Goal: Obtain resource: Download file/media

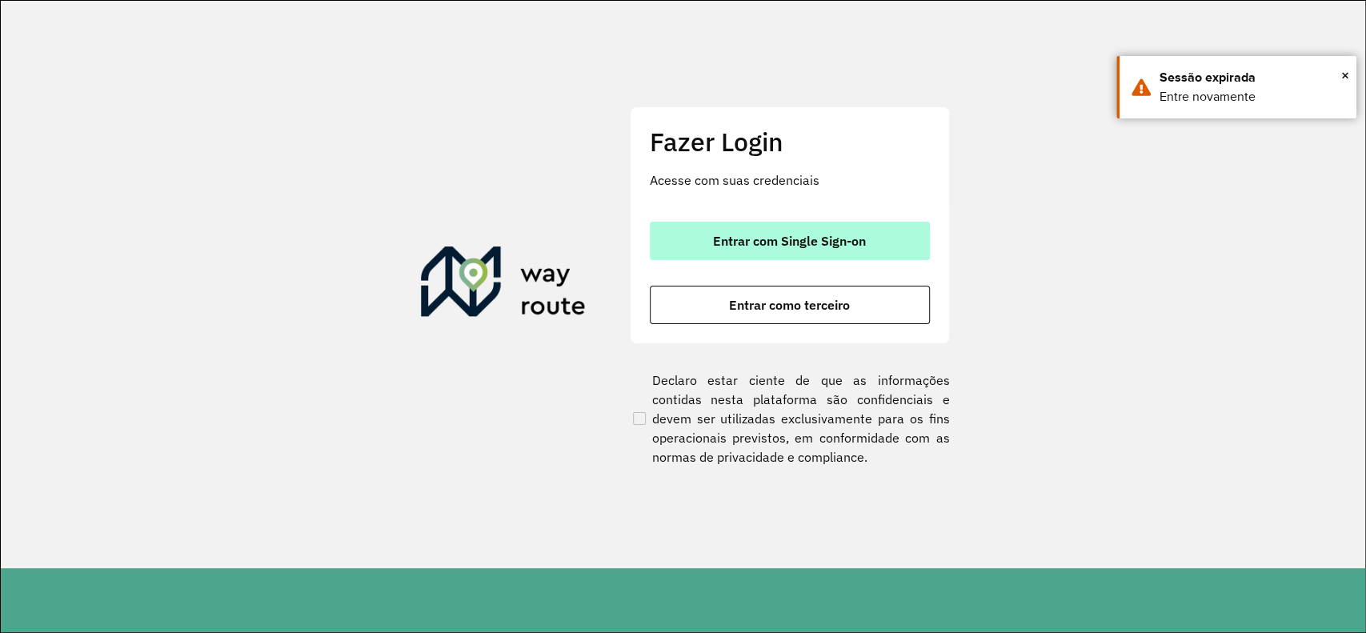
click at [922, 242] on button "Entrar com Single Sign-on" at bounding box center [790, 241] width 280 height 38
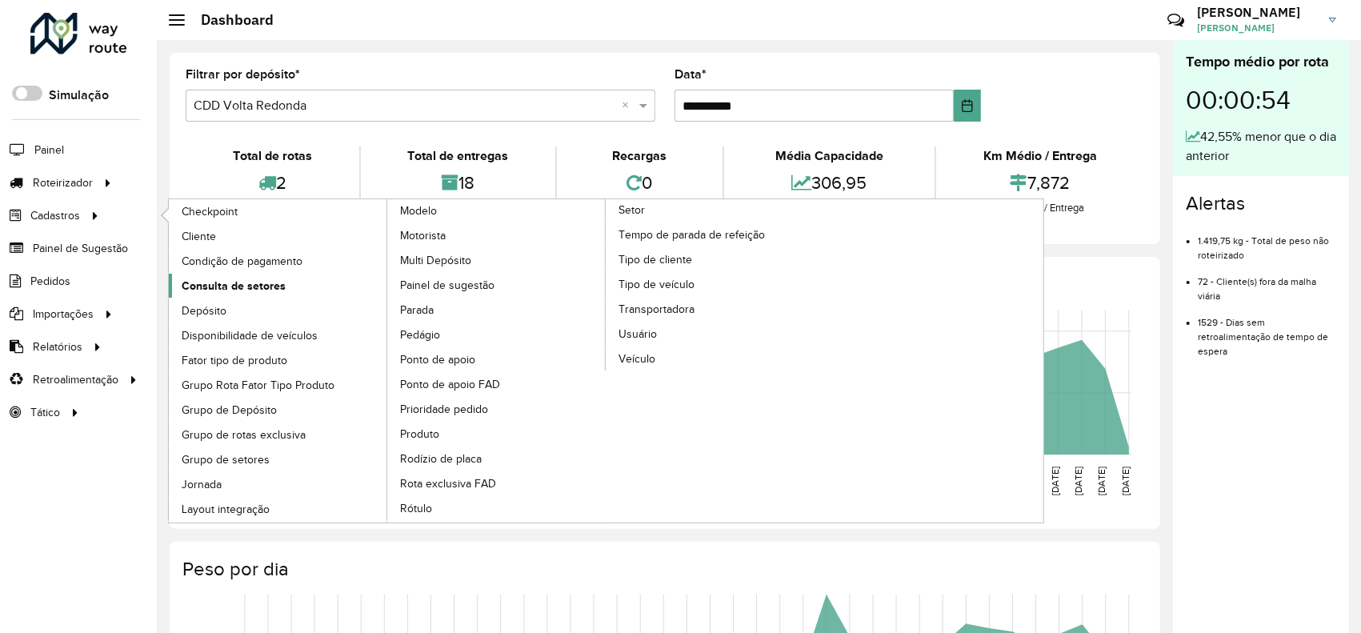
click at [230, 282] on span "Consulta de setores" at bounding box center [234, 286] width 104 height 17
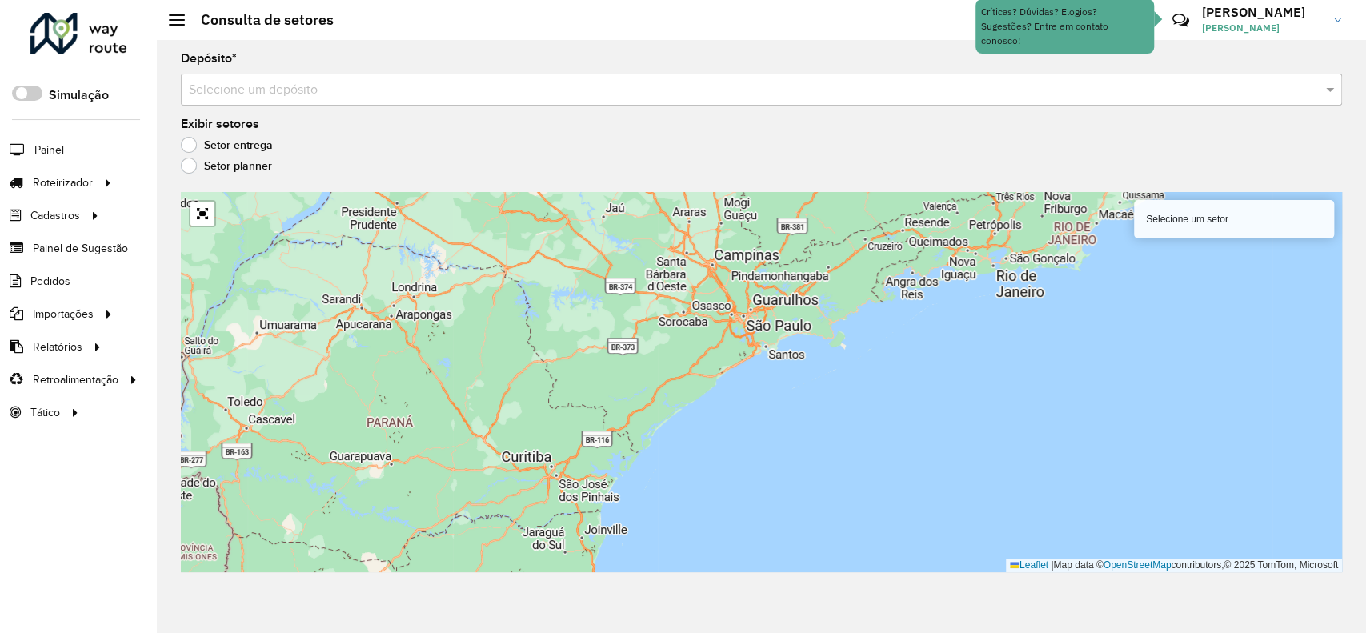
click at [280, 54] on div "Depósito * Selecione um depósito" at bounding box center [761, 79] width 1161 height 53
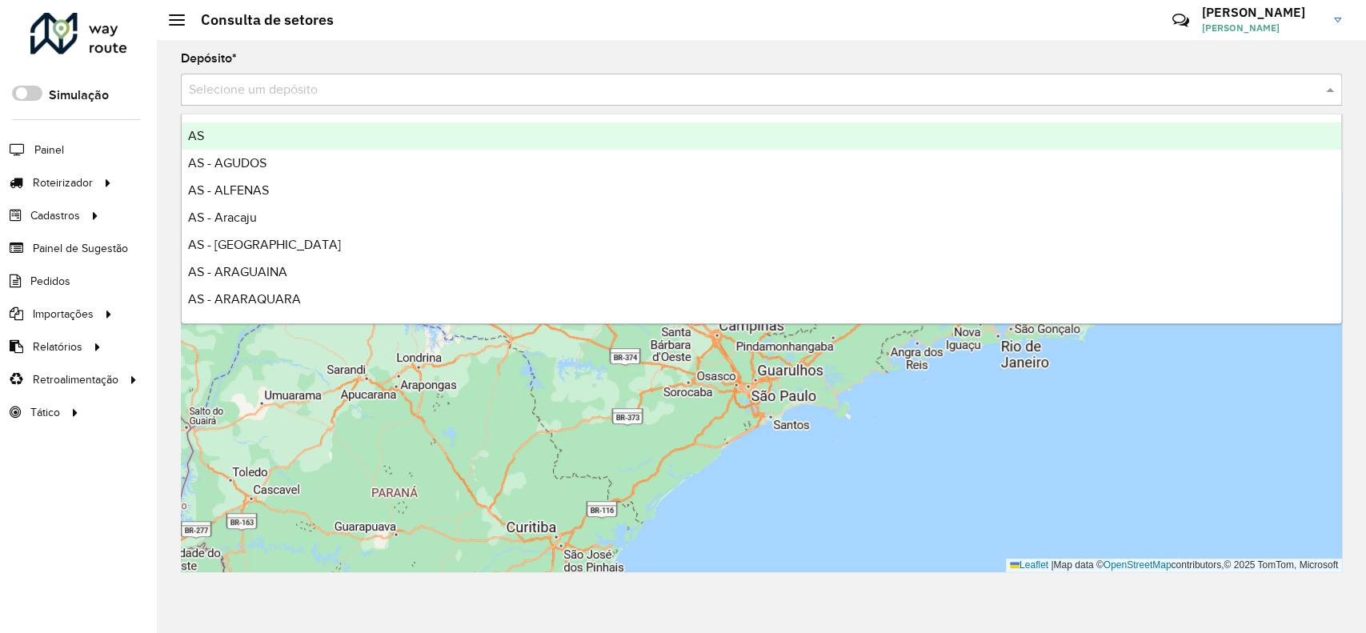
click at [371, 90] on input "text" at bounding box center [745, 90] width 1113 height 19
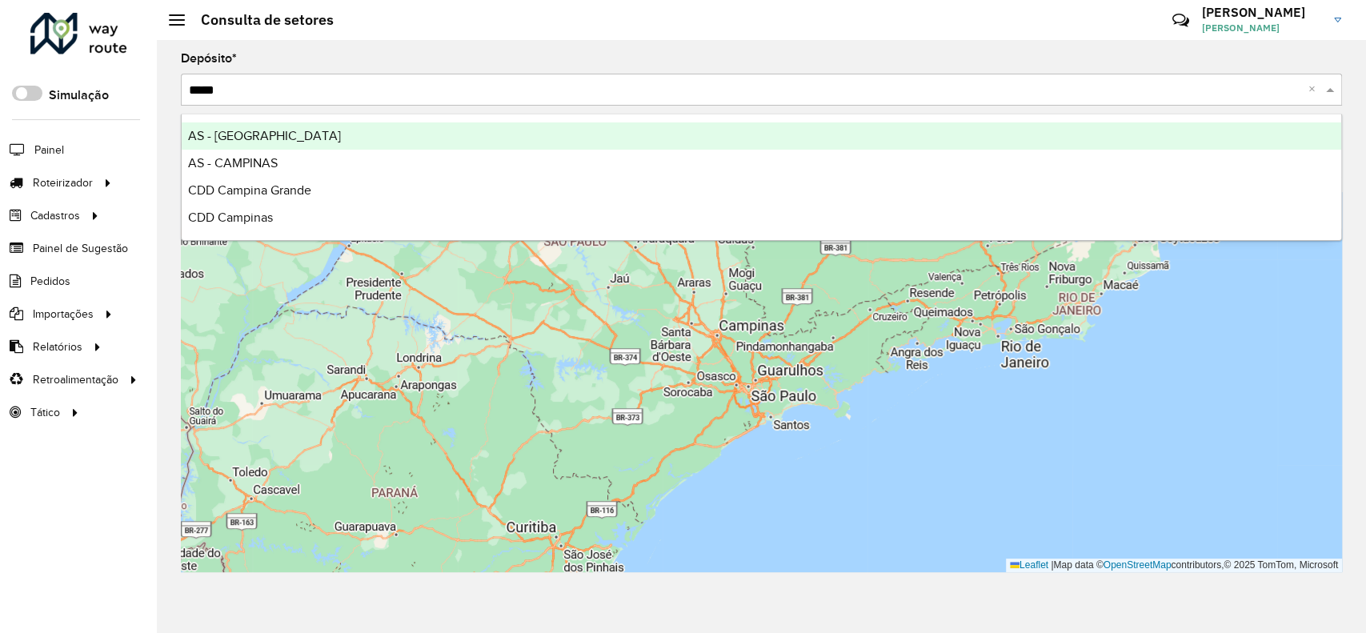
type input "******"
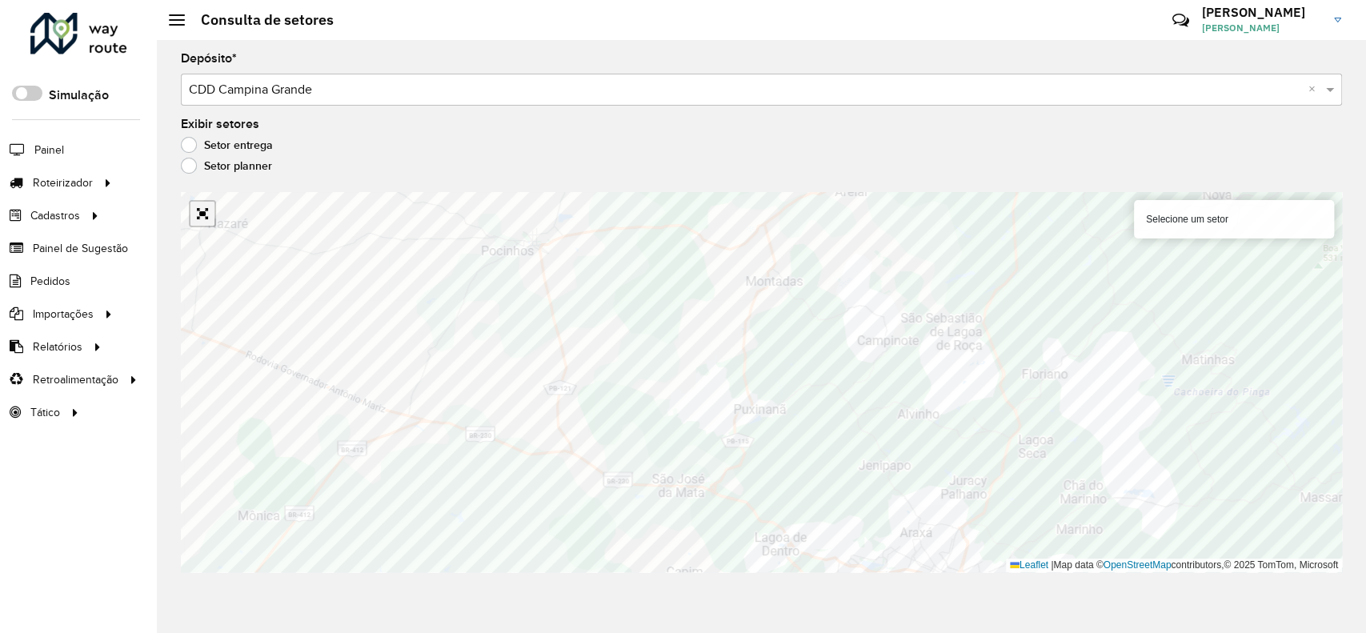
click at [193, 214] on link "Abrir mapa em tela cheia" at bounding box center [202, 214] width 24 height 24
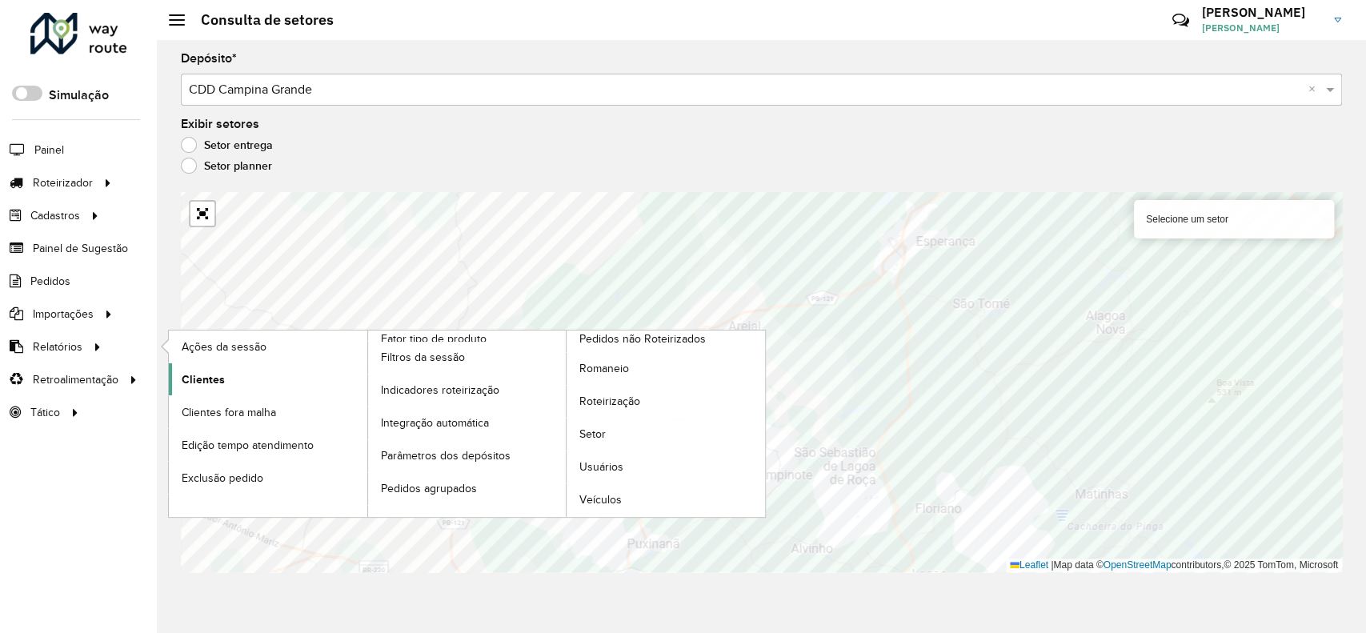
click at [201, 373] on span "Clientes" at bounding box center [203, 379] width 43 height 17
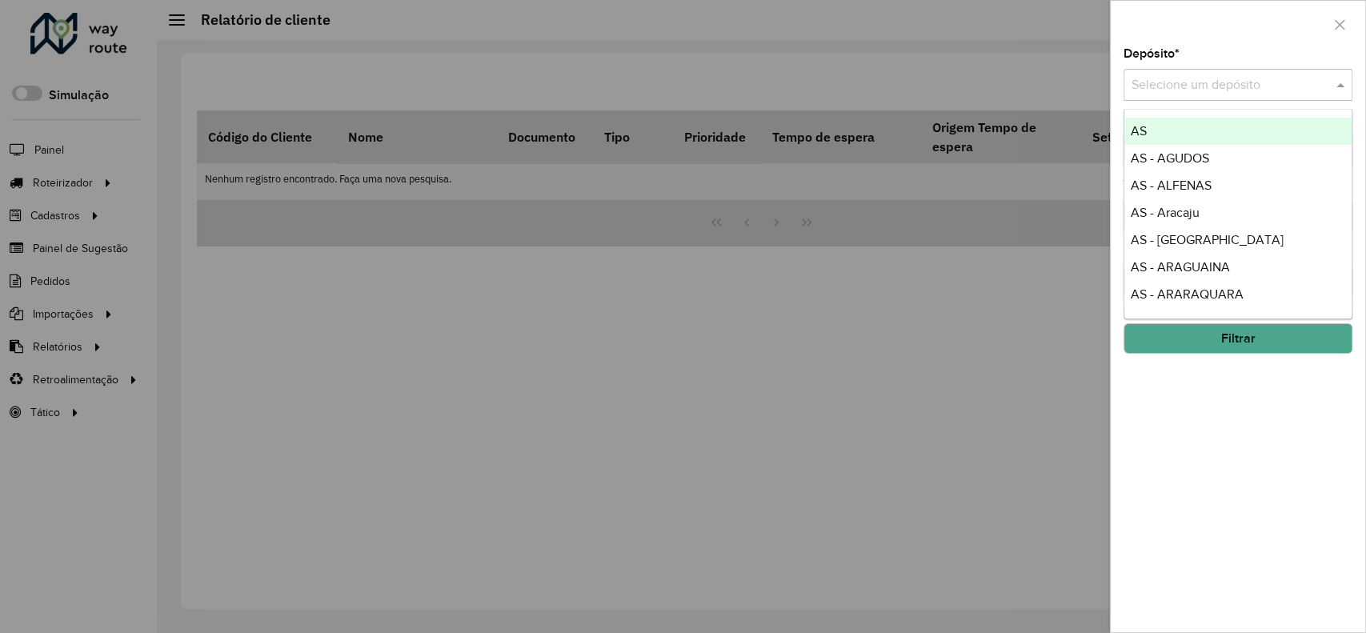
click at [1173, 71] on div "Selecione um depósito" at bounding box center [1237, 85] width 229 height 32
type input "****"
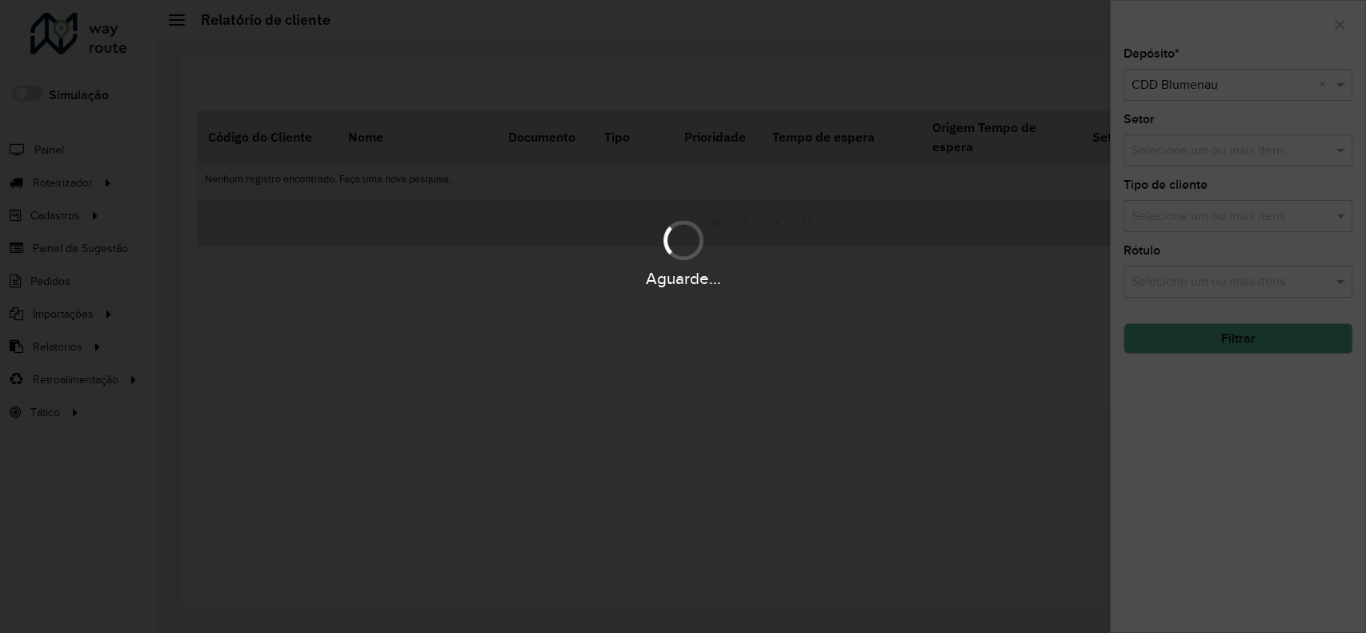
click at [1203, 342] on div "Aguarde..." at bounding box center [683, 316] width 1366 height 633
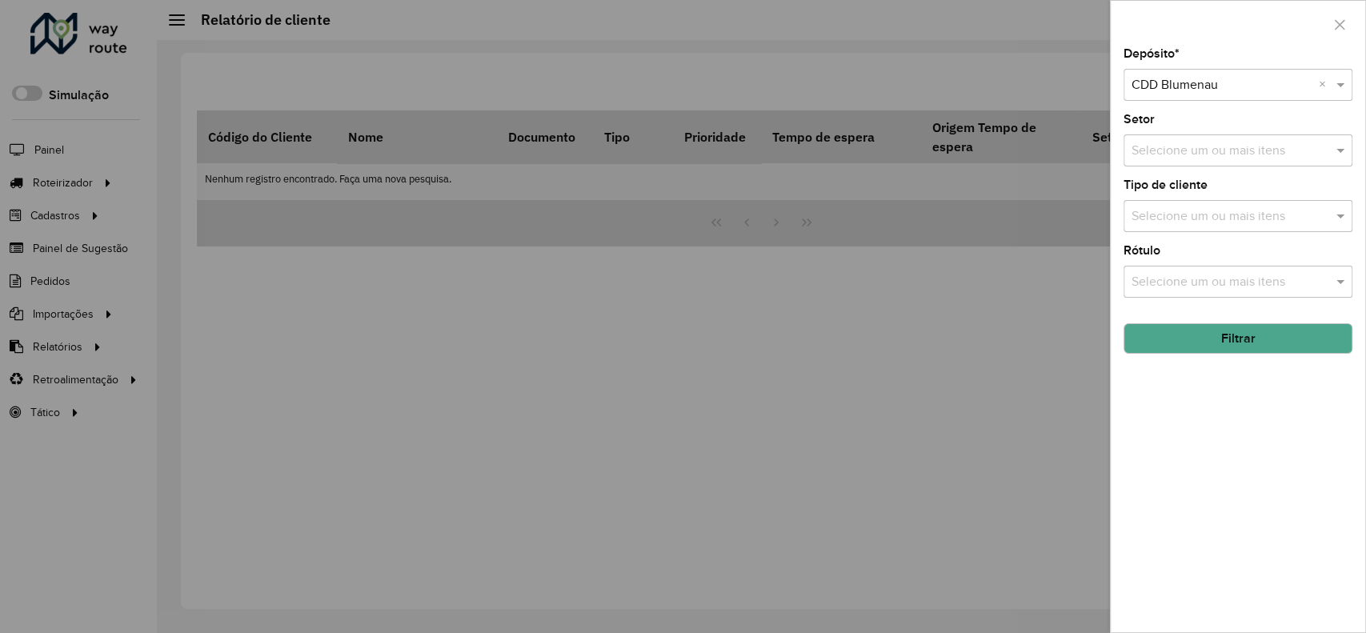
click at [1203, 342] on button "Filtrar" at bounding box center [1237, 338] width 229 height 30
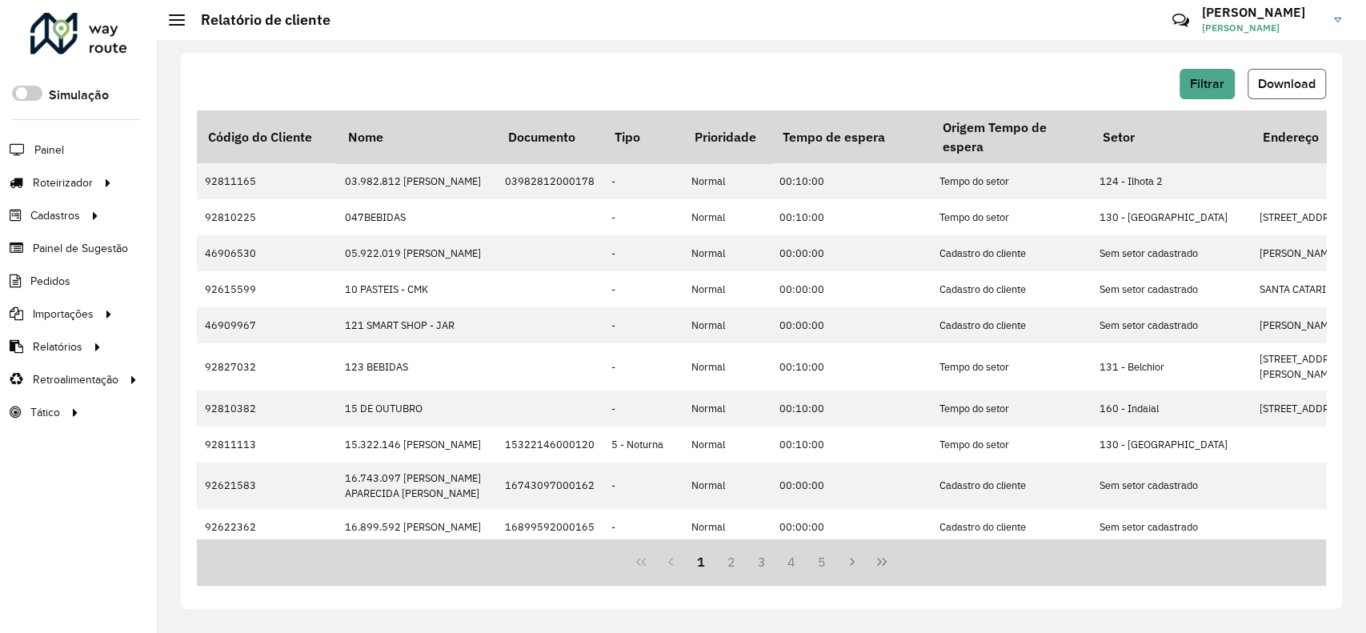
click at [1281, 82] on span "Download" at bounding box center [1287, 84] width 58 height 14
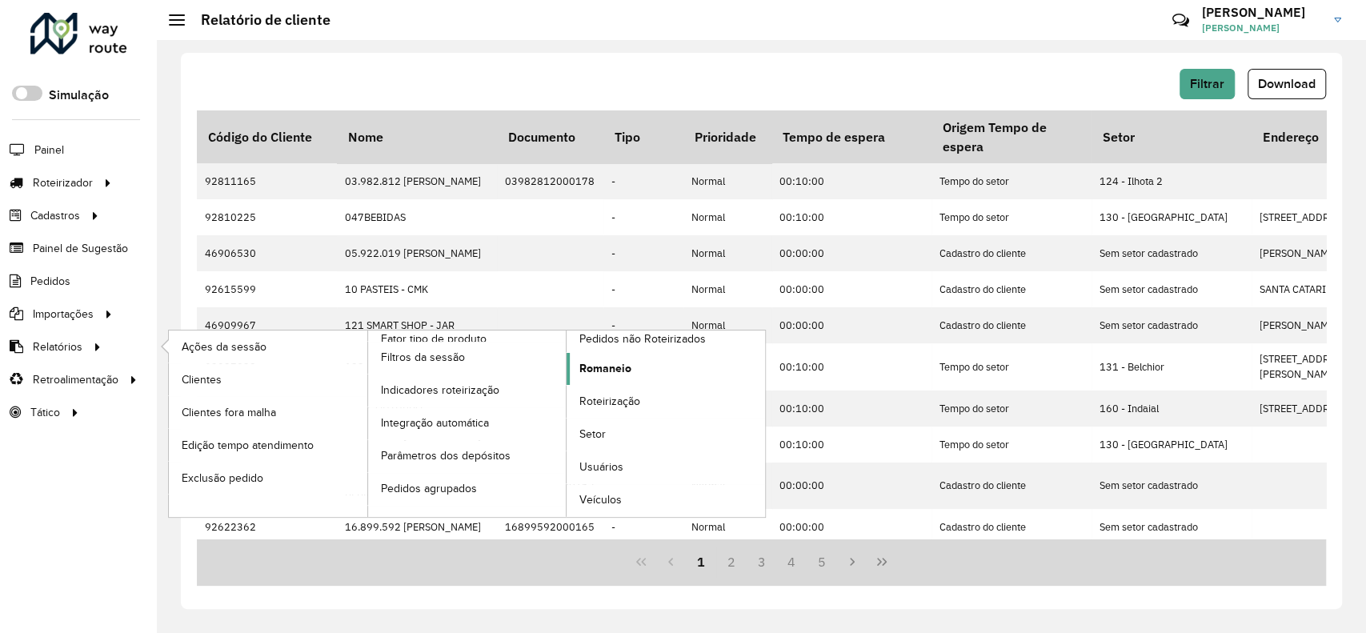
click at [605, 363] on span "Romaneio" at bounding box center [605, 368] width 52 height 17
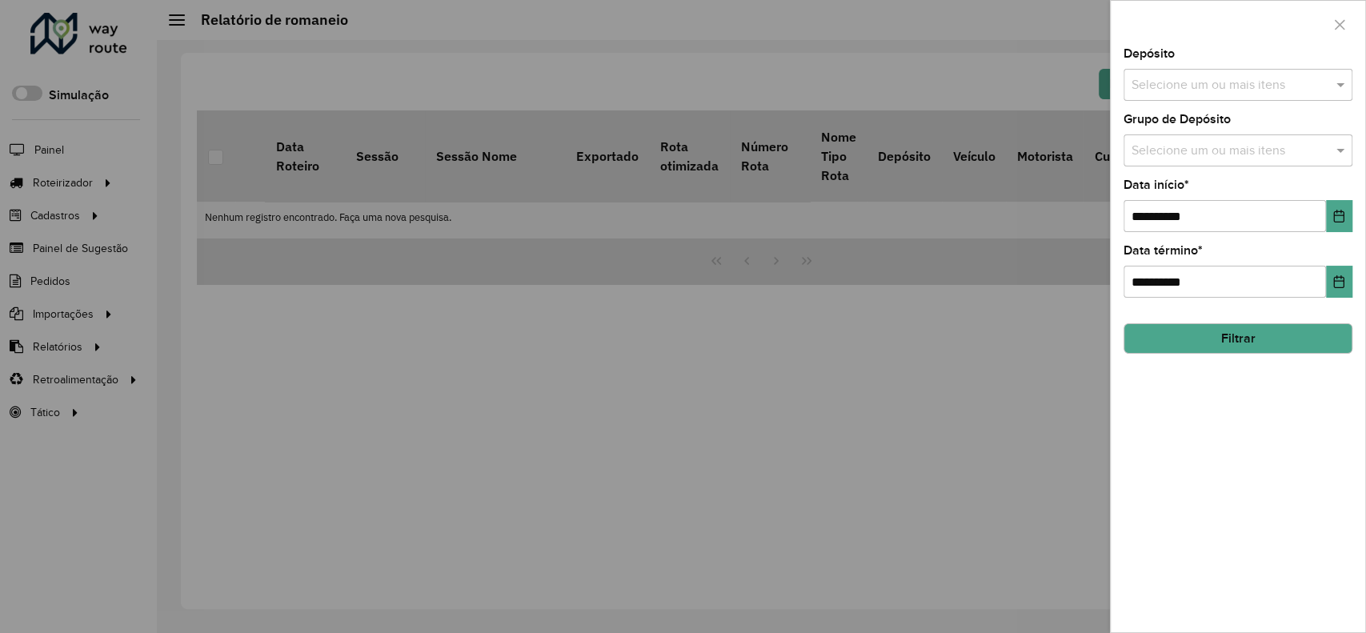
click at [1180, 76] on input "text" at bounding box center [1229, 85] width 205 height 19
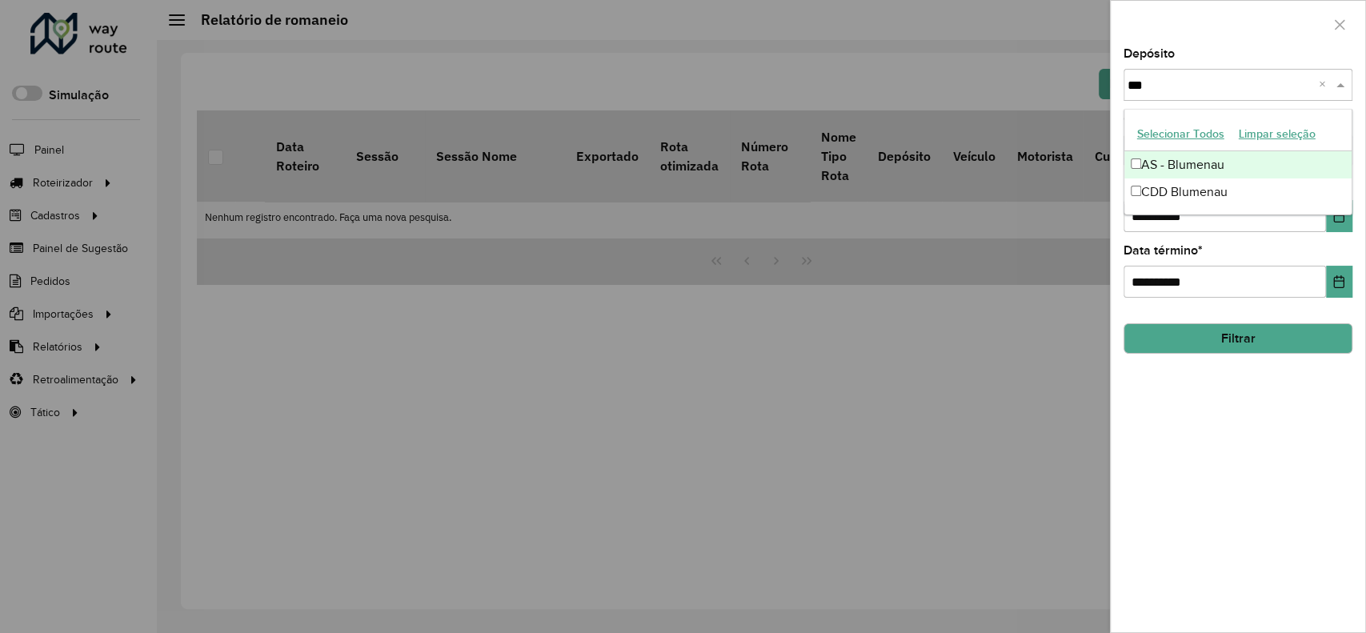
type input "****"
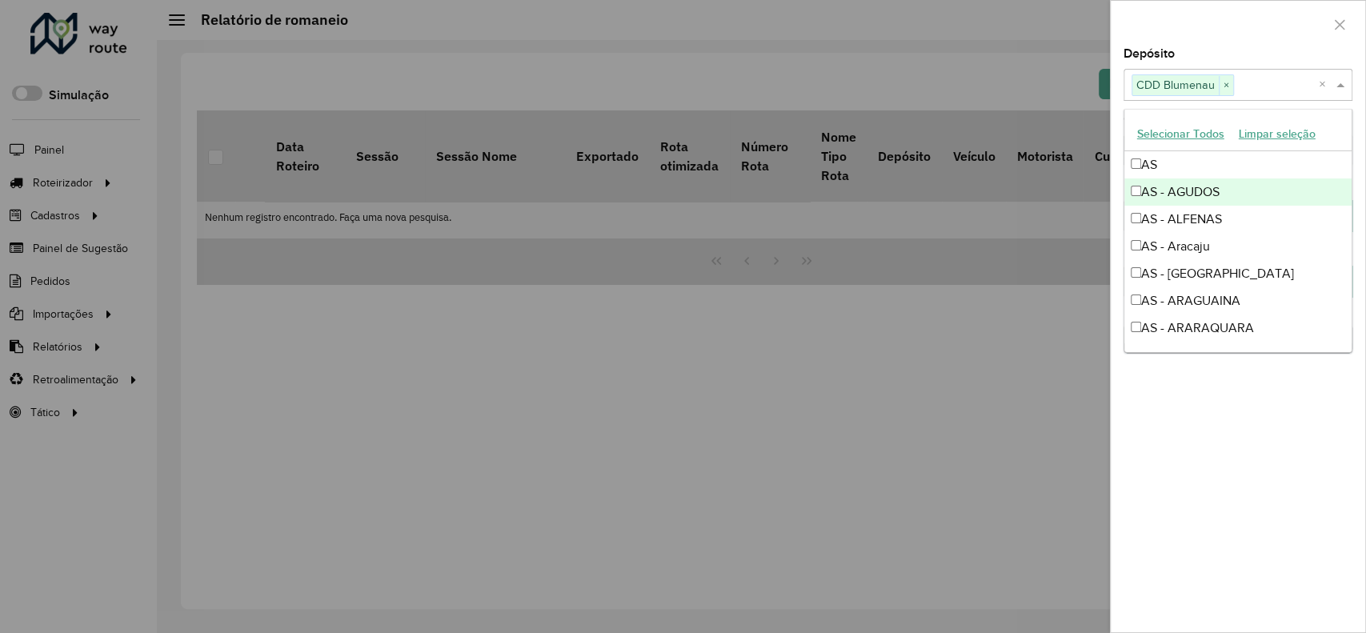
click at [1247, 42] on div at bounding box center [1238, 24] width 254 height 47
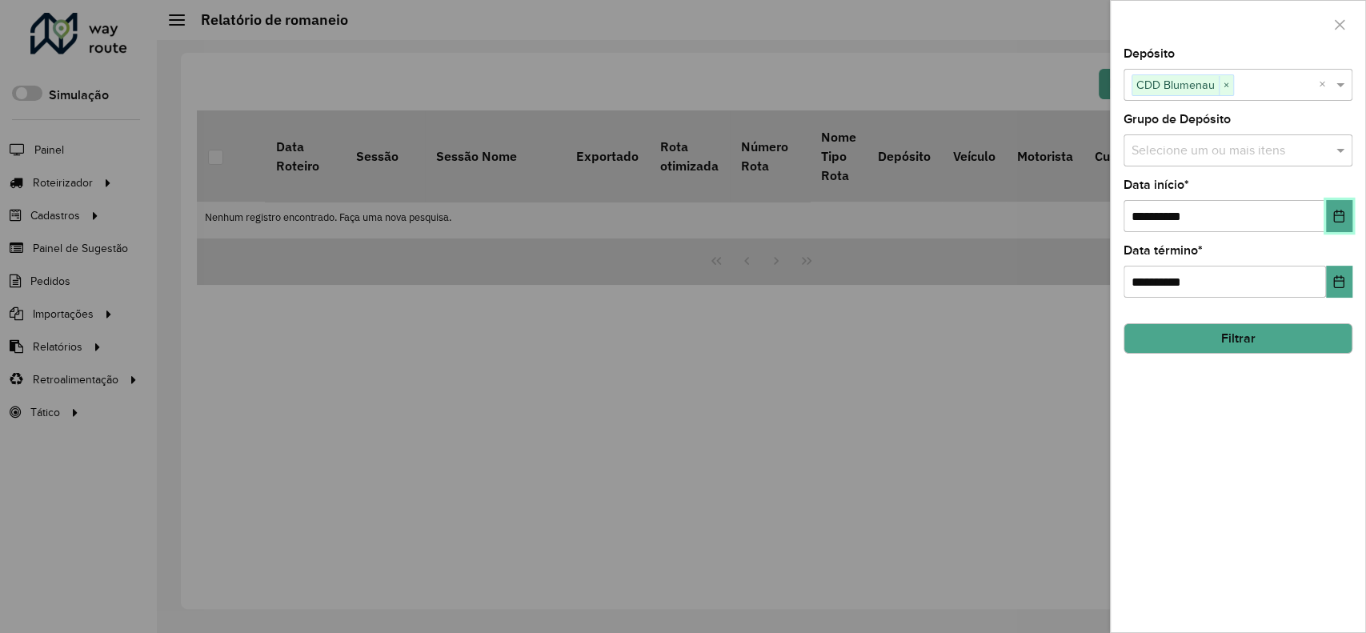
click at [1342, 210] on icon "Choose Date" at bounding box center [1338, 216] width 13 height 13
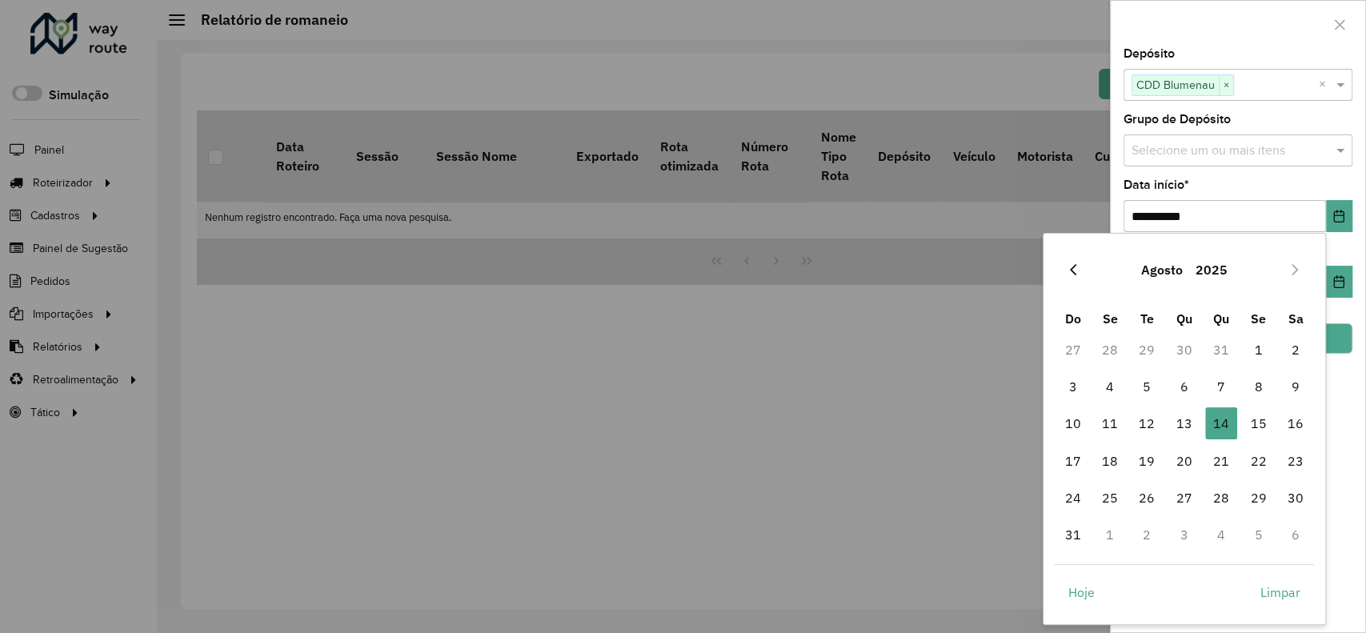
click at [1080, 268] on button "Previous Month" at bounding box center [1073, 270] width 26 height 26
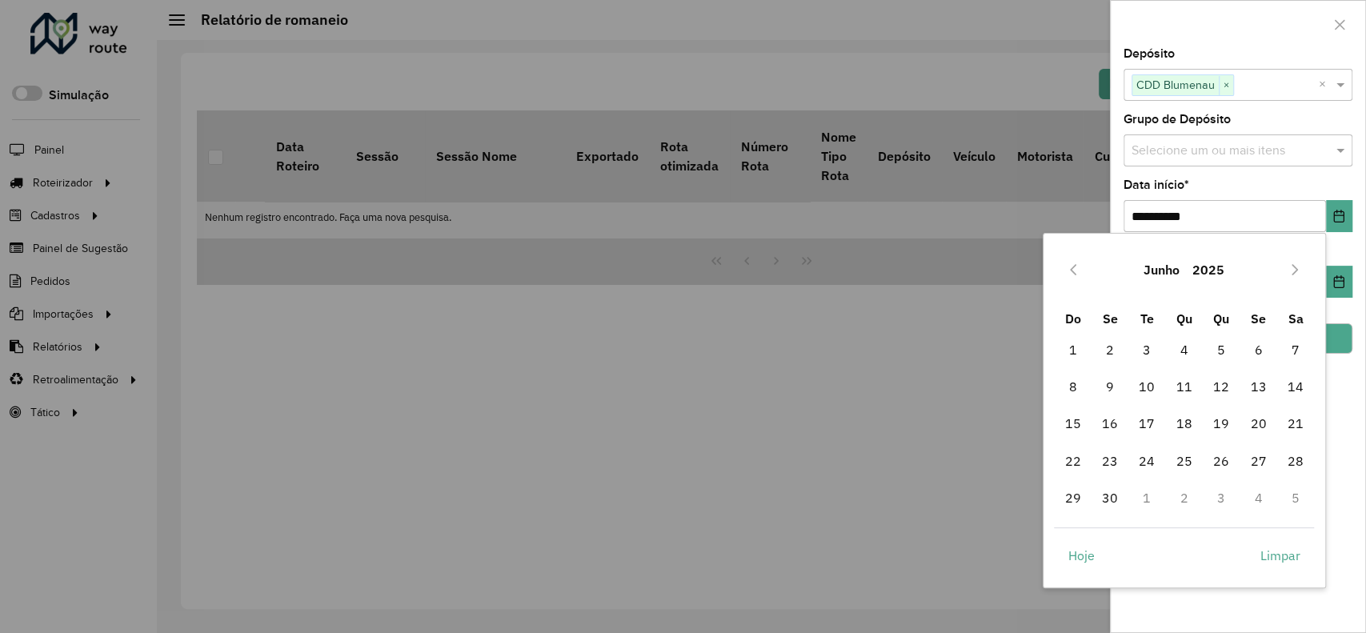
click at [1080, 268] on button "Previous Month" at bounding box center [1073, 270] width 26 height 26
click at [1208, 350] on span "1" at bounding box center [1221, 350] width 32 height 32
type input "**********"
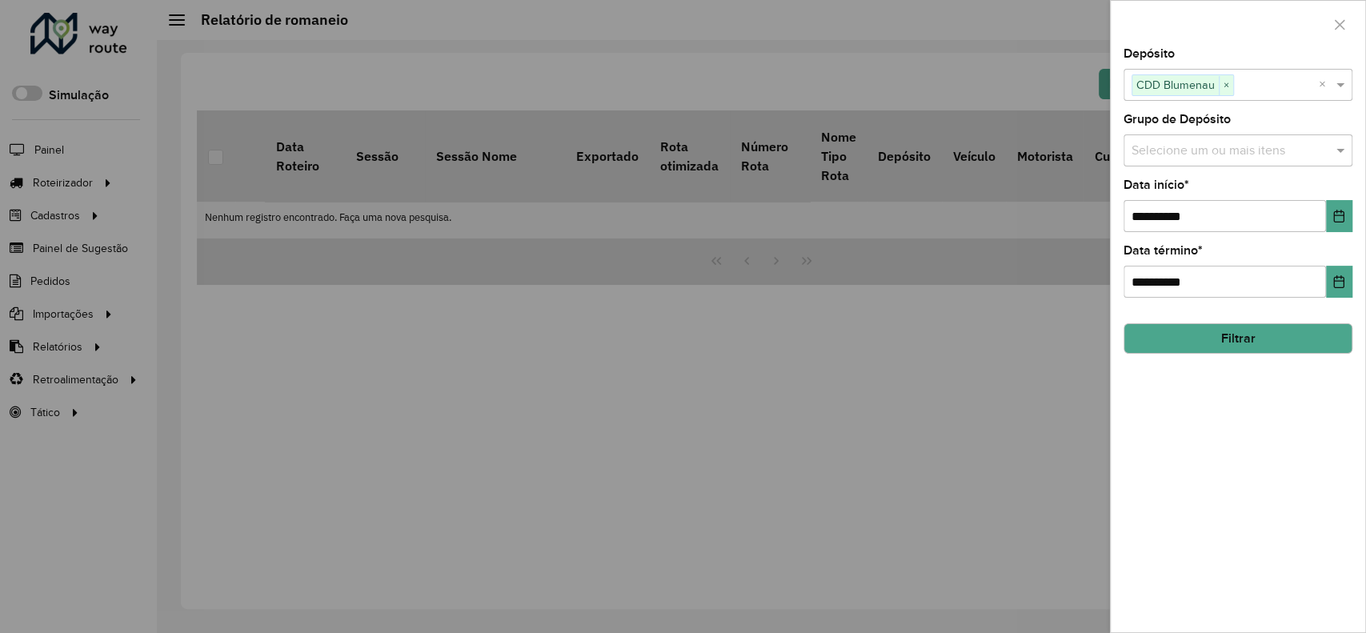
click at [1189, 330] on button "Filtrar" at bounding box center [1237, 338] width 229 height 30
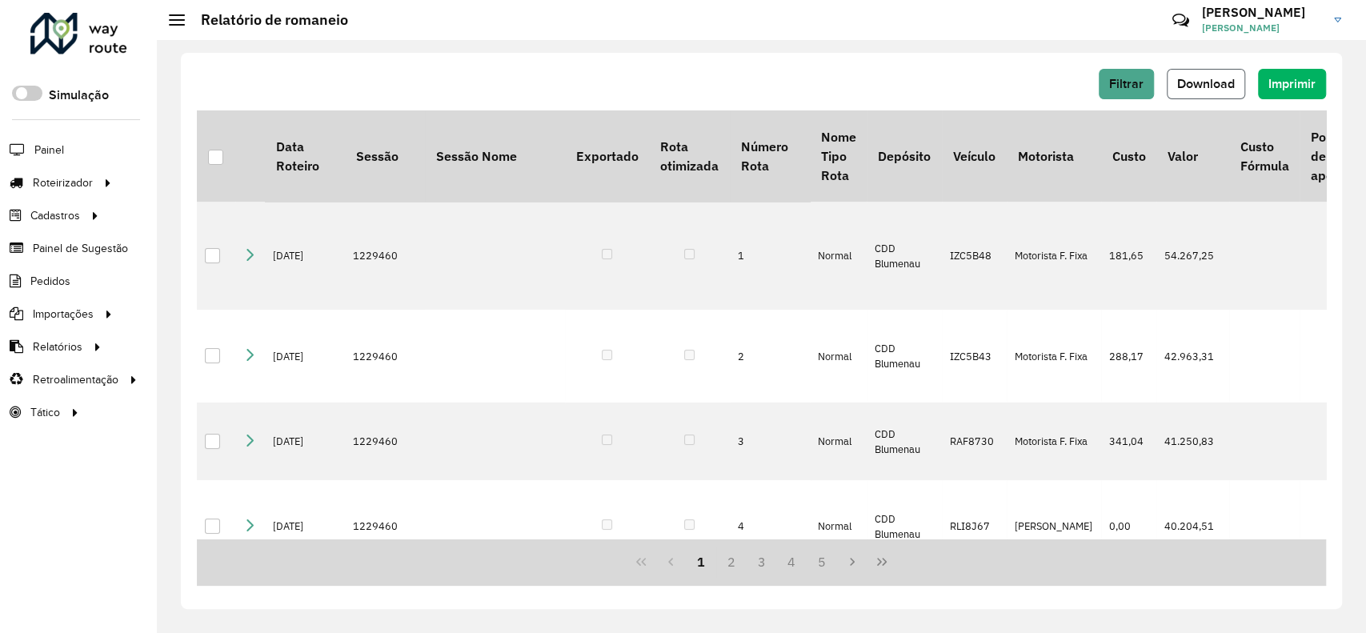
click at [1191, 92] on button "Download" at bounding box center [1206, 84] width 78 height 30
